Goal: Task Accomplishment & Management: Manage account settings

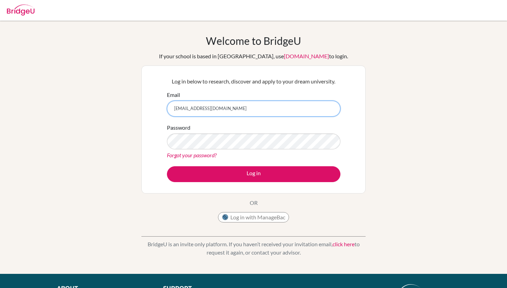
drag, startPoint x: 237, startPoint y: 103, endPoint x: 177, endPoint y: 108, distance: 60.5
click at [177, 108] on input "[EMAIL_ADDRESS][DOMAIN_NAME]" at bounding box center [253, 109] width 173 height 16
click at [228, 108] on input "[EMAIL_ADDRESS][DOMAIN_NAME]" at bounding box center [253, 109] width 173 height 16
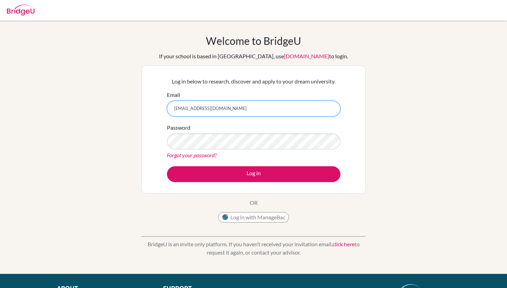
click at [228, 108] on input "[EMAIL_ADDRESS][DOMAIN_NAME]" at bounding box center [253, 109] width 173 height 16
drag, startPoint x: 228, startPoint y: 108, endPoint x: 249, endPoint y: 109, distance: 21.4
click at [235, 112] on input "[EMAIL_ADDRESS][DOMAIN_NAME]" at bounding box center [253, 109] width 173 height 16
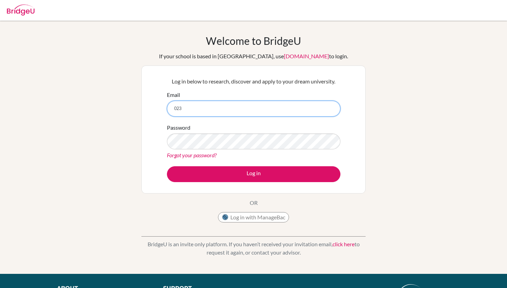
type input "[EMAIL_ADDRESS][DOMAIN_NAME]"
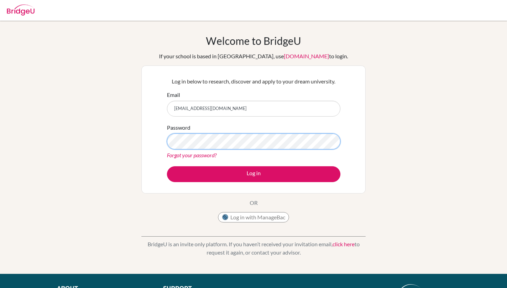
click at [162, 144] on div "Log in below to research, discover and apply to your dream university. Email [E…" at bounding box center [253, 129] width 224 height 128
click at [157, 134] on div "Log in below to research, discover and apply to your dream university. Email [E…" at bounding box center [253, 129] width 224 height 128
click at [167, 166] on button "Log in" at bounding box center [253, 174] width 173 height 16
